Goal: Task Accomplishment & Management: Use online tool/utility

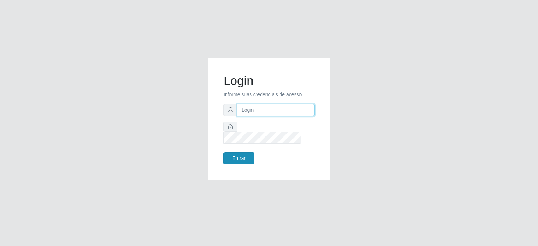
type input "[EMAIL_ADDRESS][DOMAIN_NAME]"
click at [234, 153] on button "Entrar" at bounding box center [239, 158] width 31 height 12
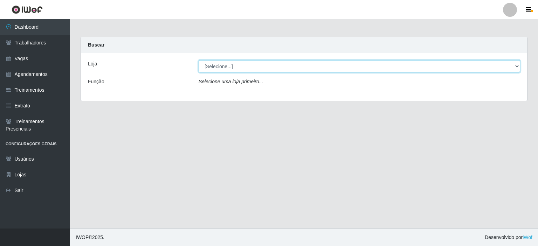
click at [251, 72] on select "[Selecione...] Preço Bom Supermercado" at bounding box center [360, 66] width 322 height 12
select select "387"
click at [199, 60] on select "[Selecione...] Preço Bom Supermercado" at bounding box center [360, 66] width 322 height 12
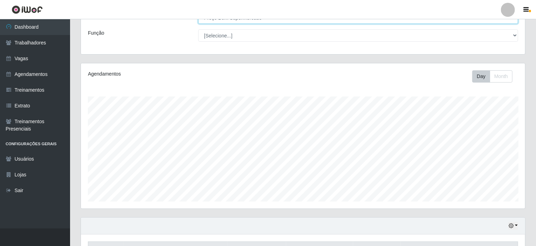
scroll to position [124, 0]
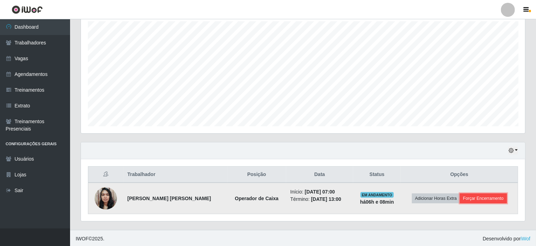
click at [480, 198] on button "Forçar Encerramento" at bounding box center [483, 199] width 47 height 10
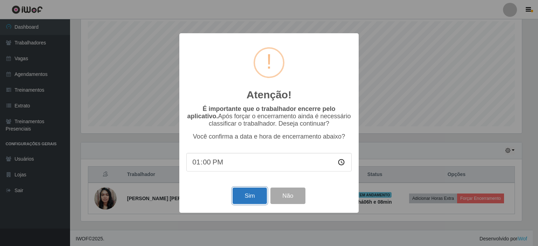
click at [249, 197] on button "Sim" at bounding box center [250, 196] width 34 height 16
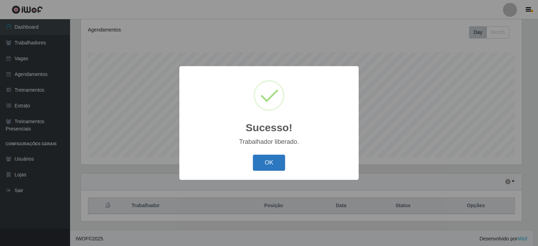
click at [272, 161] on button "OK" at bounding box center [269, 163] width 33 height 16
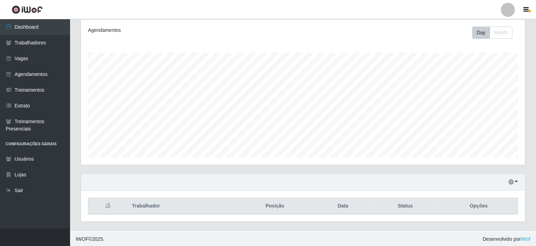
scroll to position [93, 0]
